Goal: Transaction & Acquisition: Purchase product/service

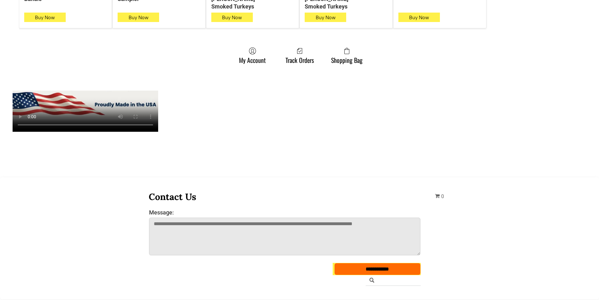
scroll to position [534, 0]
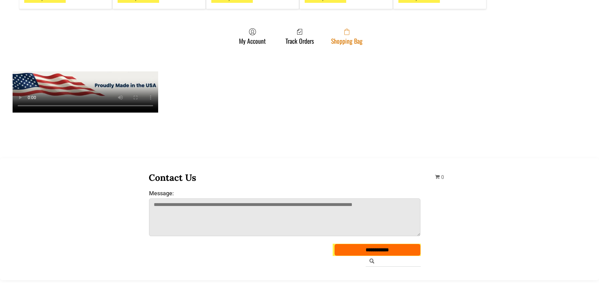
click at [341, 28] on span at bounding box center [346, 32] width 31 height 8
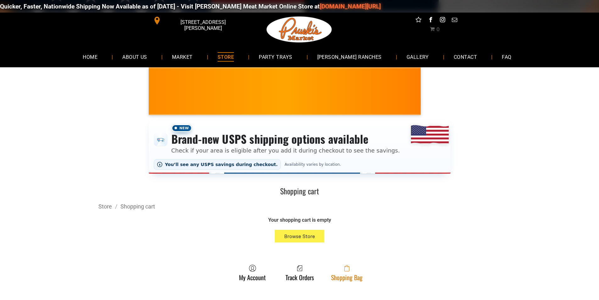
click at [350, 271] on span at bounding box center [346, 268] width 31 height 8
click at [357, 271] on span at bounding box center [346, 268] width 31 height 8
click at [362, 279] on link "Shopping Bag" at bounding box center [347, 272] width 38 height 17
